Goal: Task Accomplishment & Management: Manage account settings

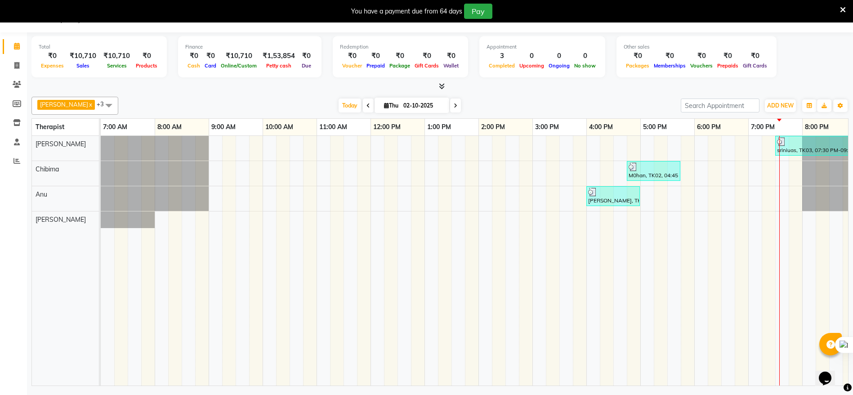
click at [236, 340] on tr at bounding box center [532, 260] width 863 height 249
click at [434, 134] on div "1:00 PM" at bounding box center [451, 127] width 53 height 17
click at [468, 150] on icon at bounding box center [468, 148] width 6 height 6
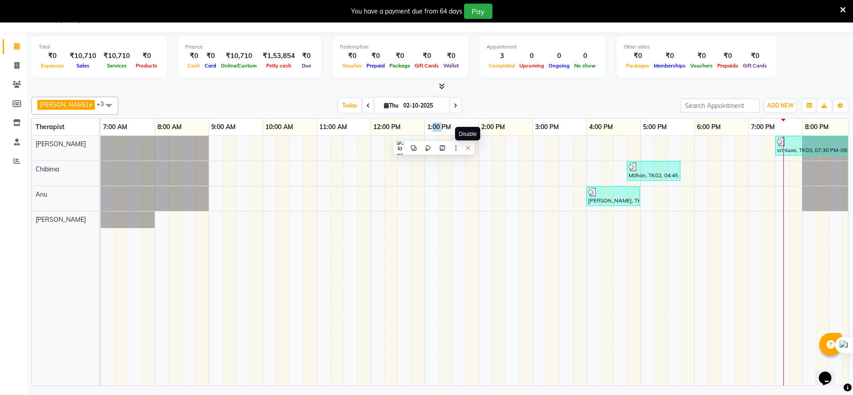
click at [468, 150] on icon at bounding box center [468, 148] width 6 height 6
click at [468, 148] on icon at bounding box center [468, 148] width 4 height 4
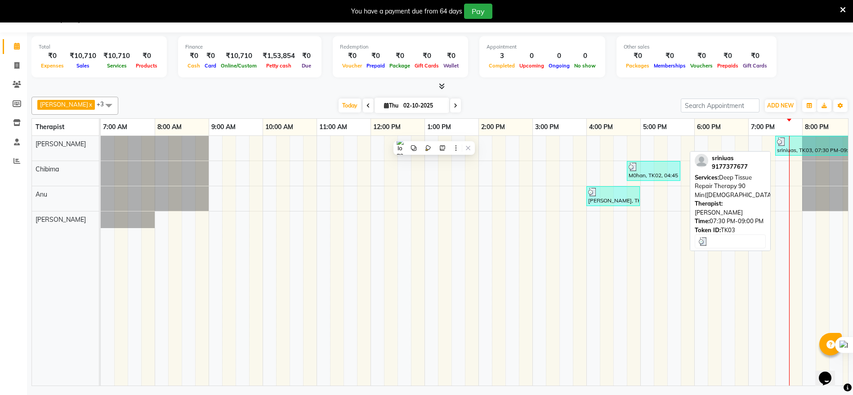
click at [820, 149] on div "sriniuas, TK03, 07:30 PM-09:00 PM, Deep Tissue Repair Therapy 90 Min([DEMOGRAPH…" at bounding box center [815, 145] width 79 height 17
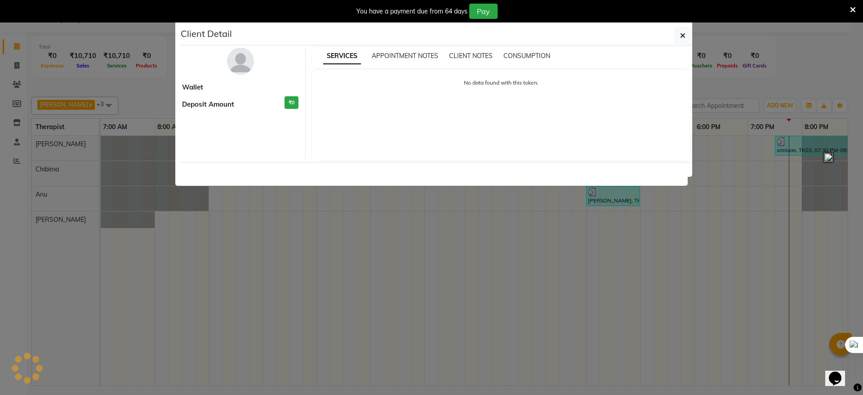
select select "3"
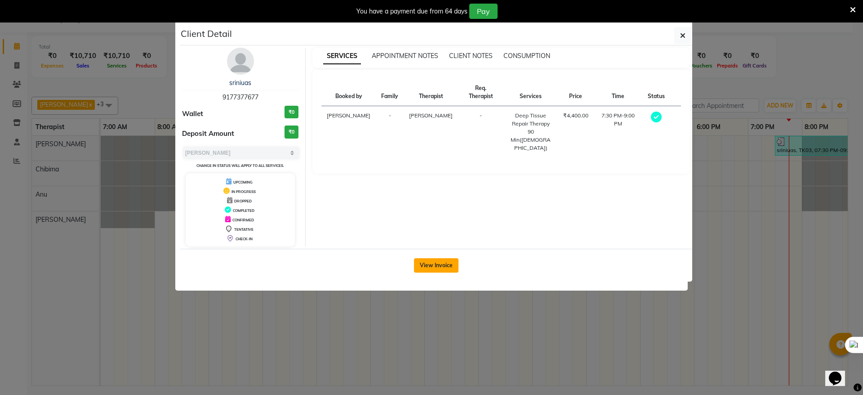
click at [441, 264] on button "View Invoice" at bounding box center [436, 265] width 45 height 14
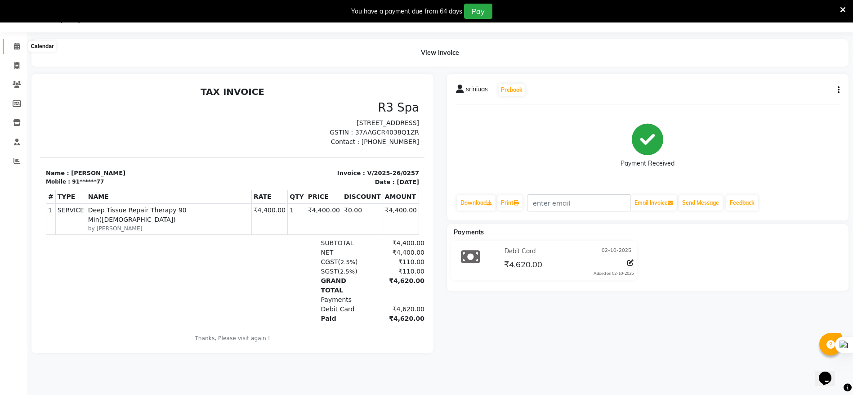
click at [18, 45] on icon at bounding box center [17, 46] width 6 height 7
